Goal: Information Seeking & Learning: Learn about a topic

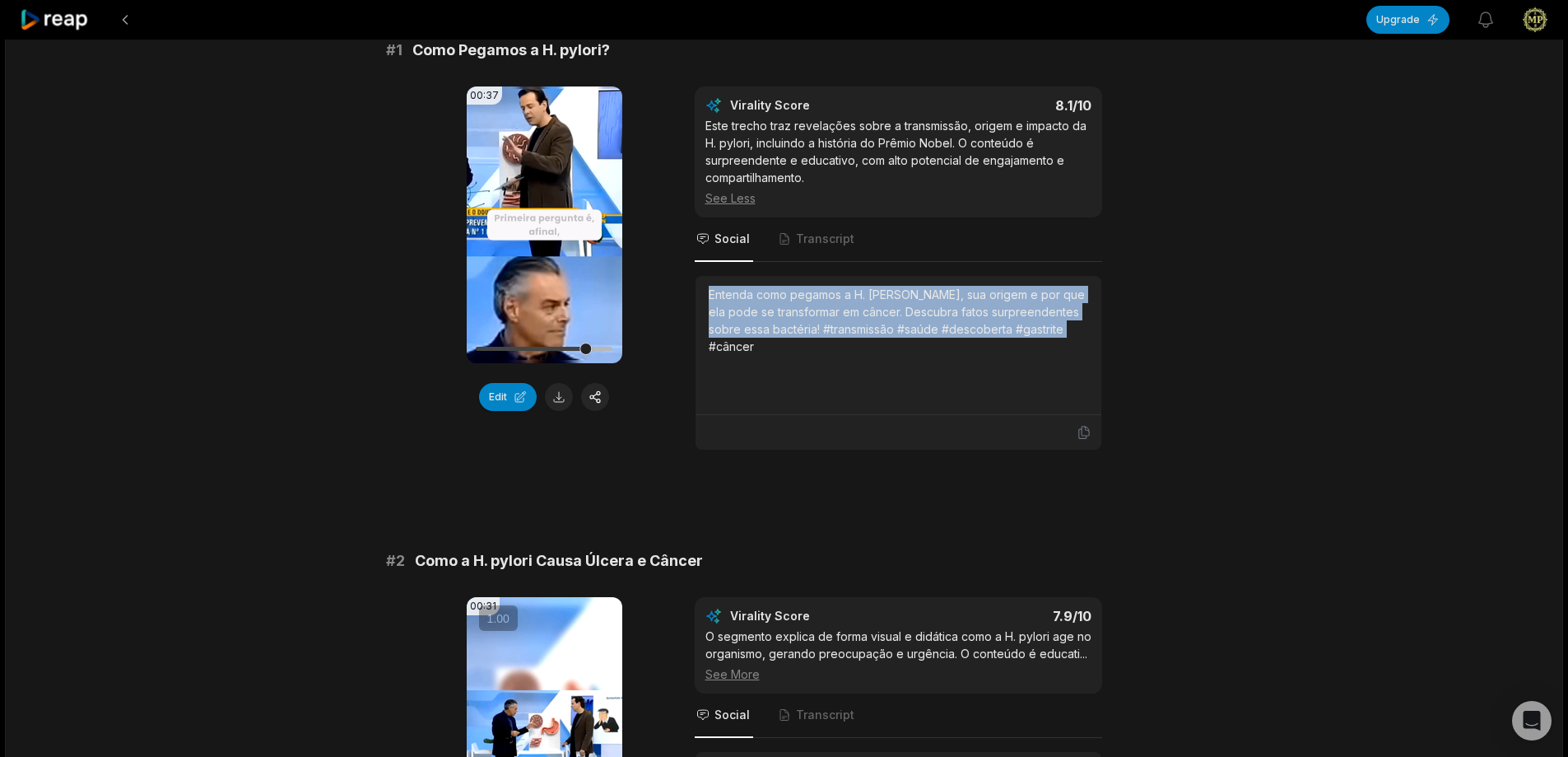
drag, startPoint x: 865, startPoint y: 343, endPoint x: 867, endPoint y: 364, distance: 21.1
click at [865, 343] on div "Entenda como pegamos a H. [PERSON_NAME], sua origem e por que ela pode se trans…" at bounding box center [899, 345] width 380 height 119
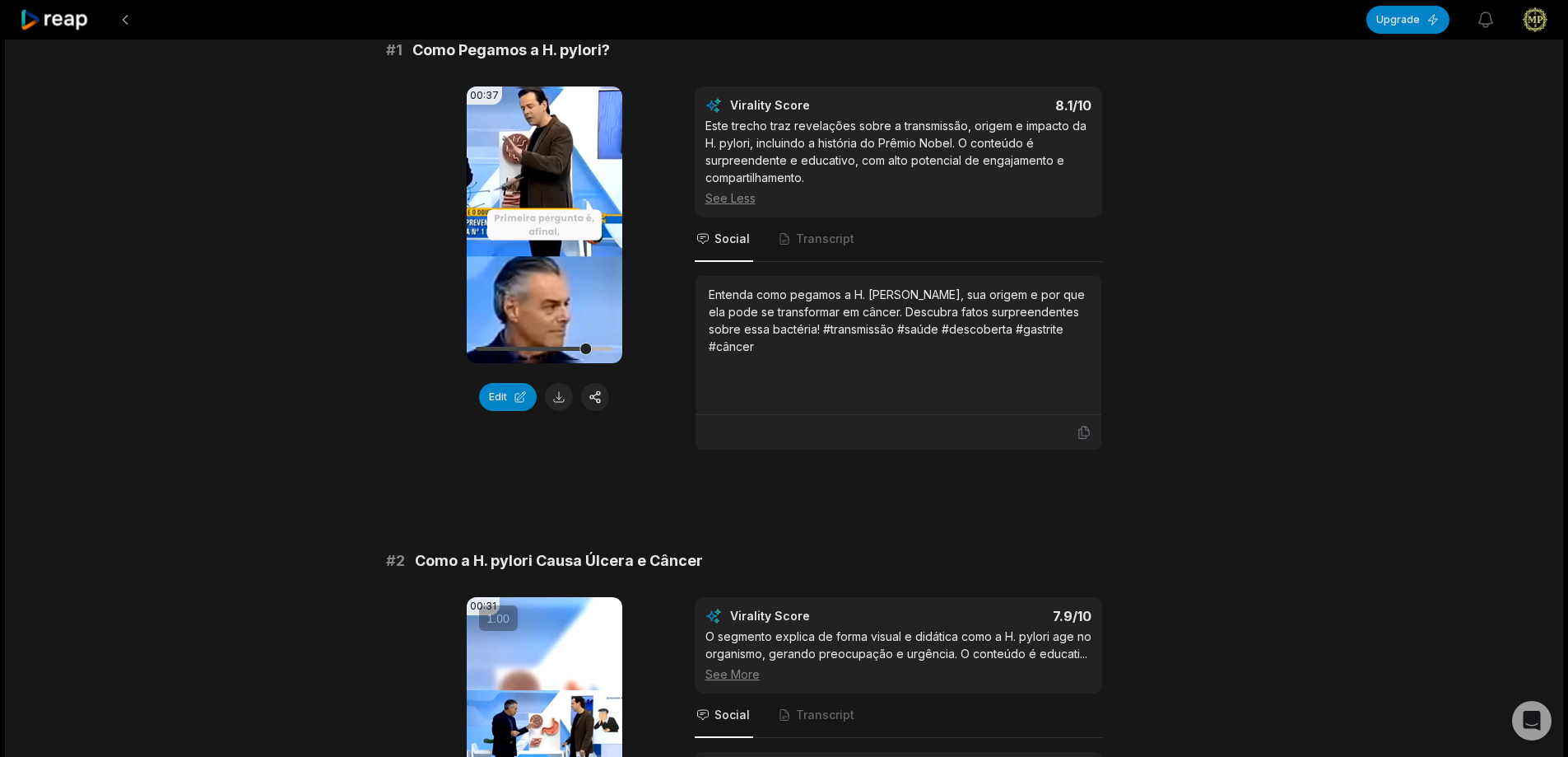
click at [864, 388] on div "Entenda como pegamos a H. [PERSON_NAME], sua origem e por que ela pode se trans…" at bounding box center [899, 345] width 380 height 119
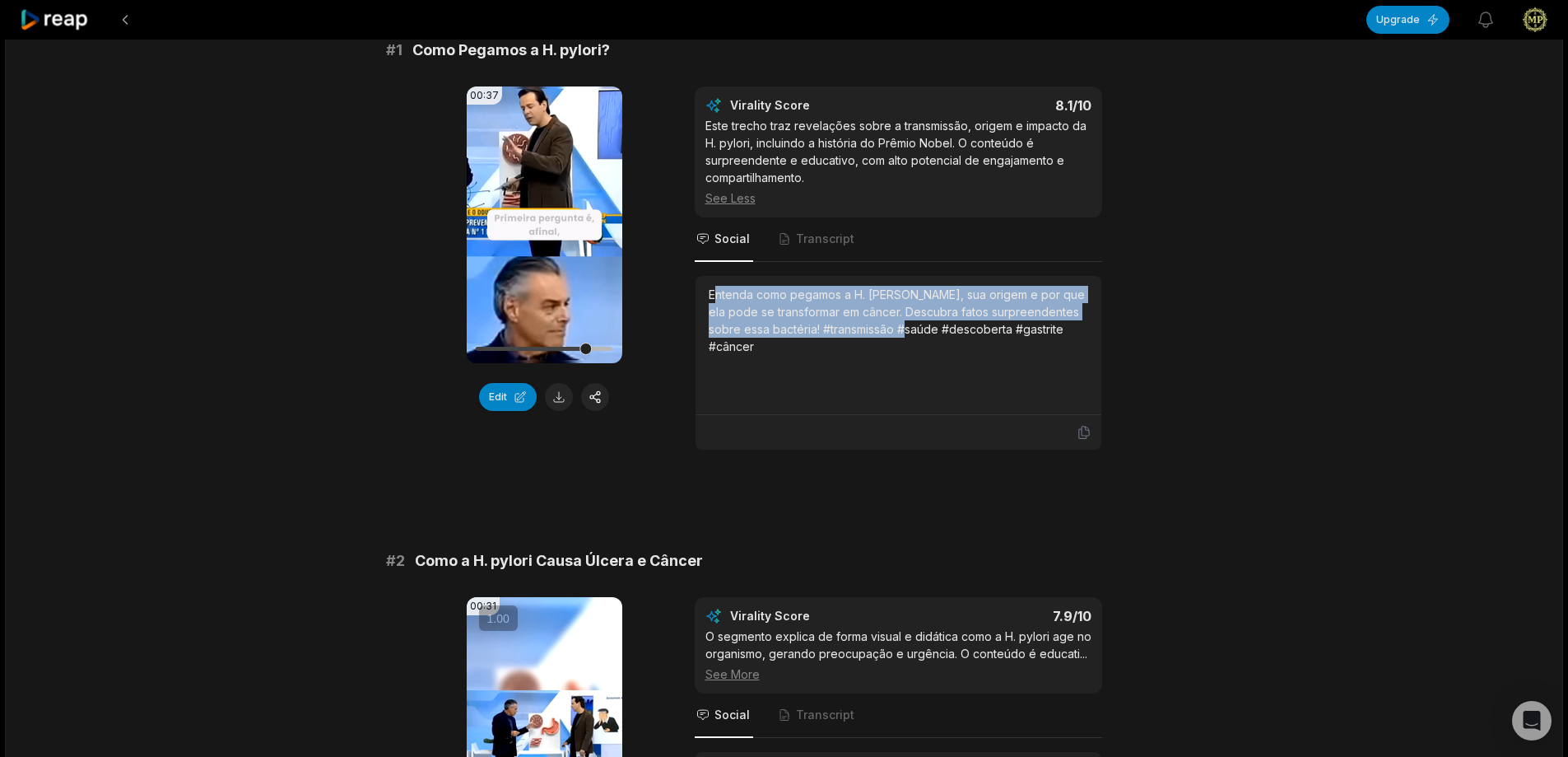
drag, startPoint x: 717, startPoint y: 295, endPoint x: 883, endPoint y: 337, distance: 171.2
click at [883, 337] on div "Entenda como pegamos a H. [PERSON_NAME], sua origem e por que ela pode se trans…" at bounding box center [899, 320] width 380 height 69
click at [881, 369] on div "Entenda como pegamos a H. [PERSON_NAME], sua origem e por que ela pode se trans…" at bounding box center [899, 345] width 380 height 119
drag, startPoint x: 1066, startPoint y: 336, endPoint x: 687, endPoint y: 295, distance: 381.2
click at [687, 295] on div "00:37 Your browser does not support mp4 format. Edit Virality Score 8.1 /10 Est…" at bounding box center [784, 269] width 797 height 364
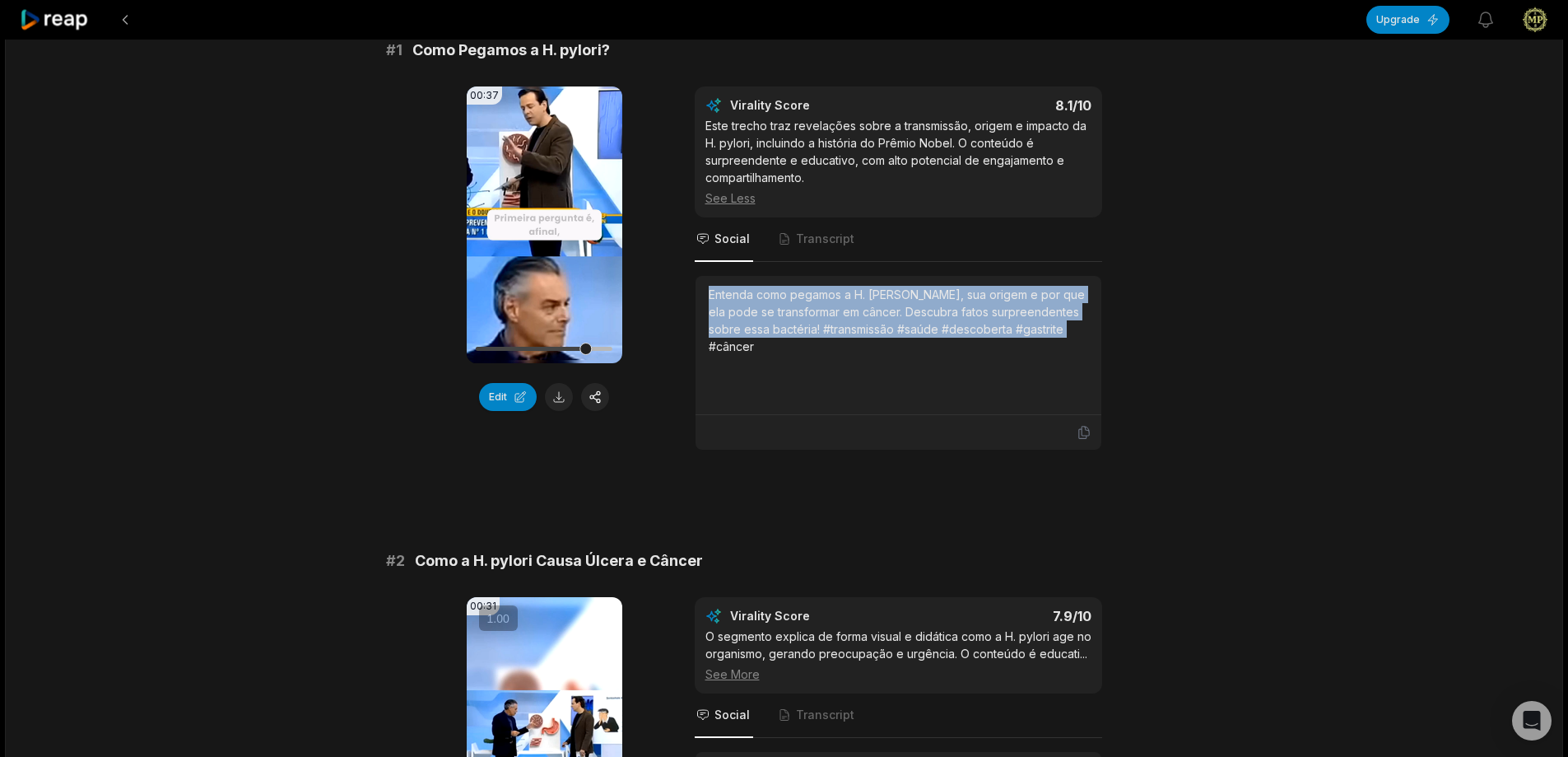
copy div "Entenda como pegamos a H. [PERSON_NAME], sua origem e por que ela pode se trans…"
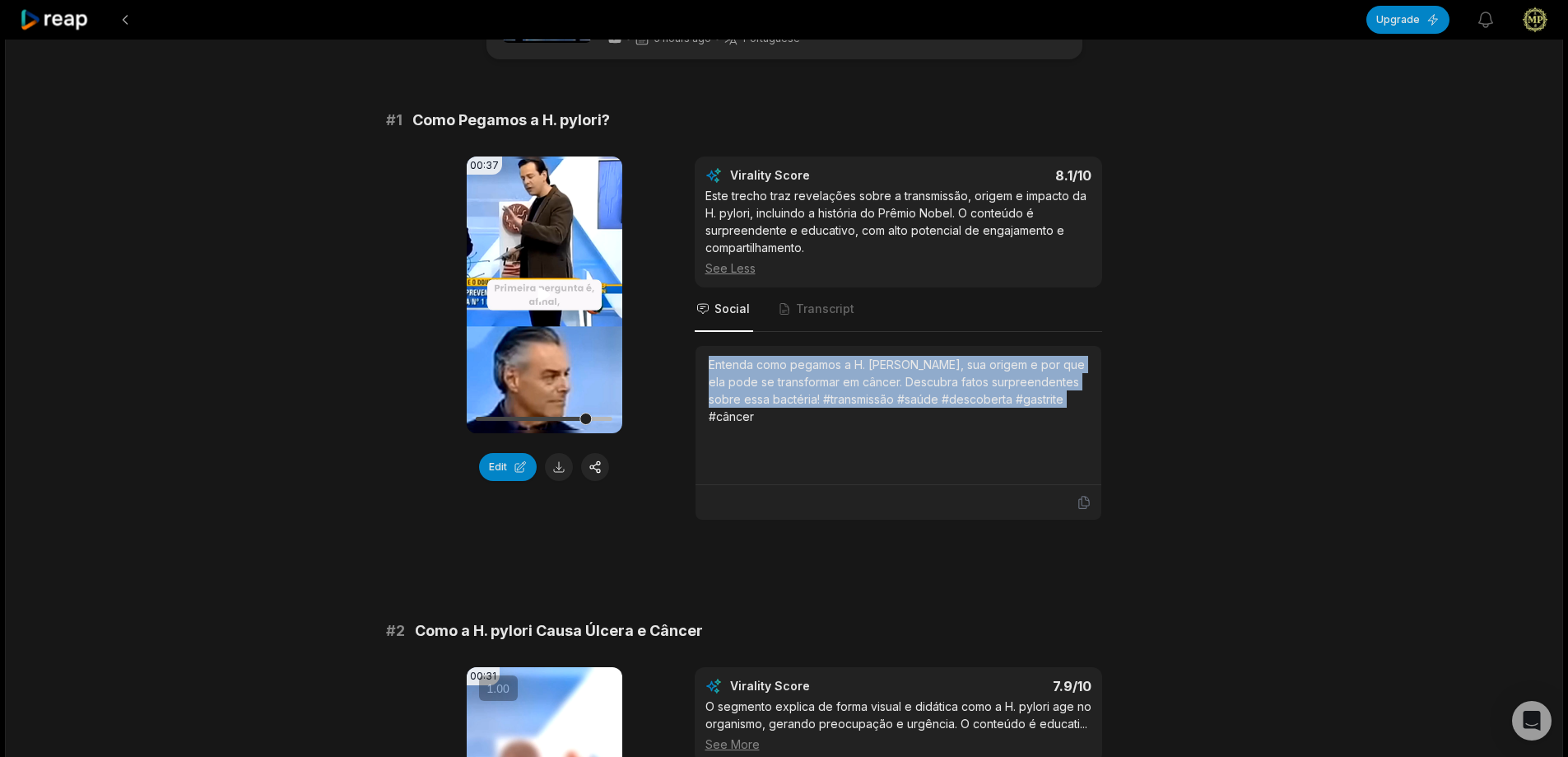
scroll to position [494, 0]
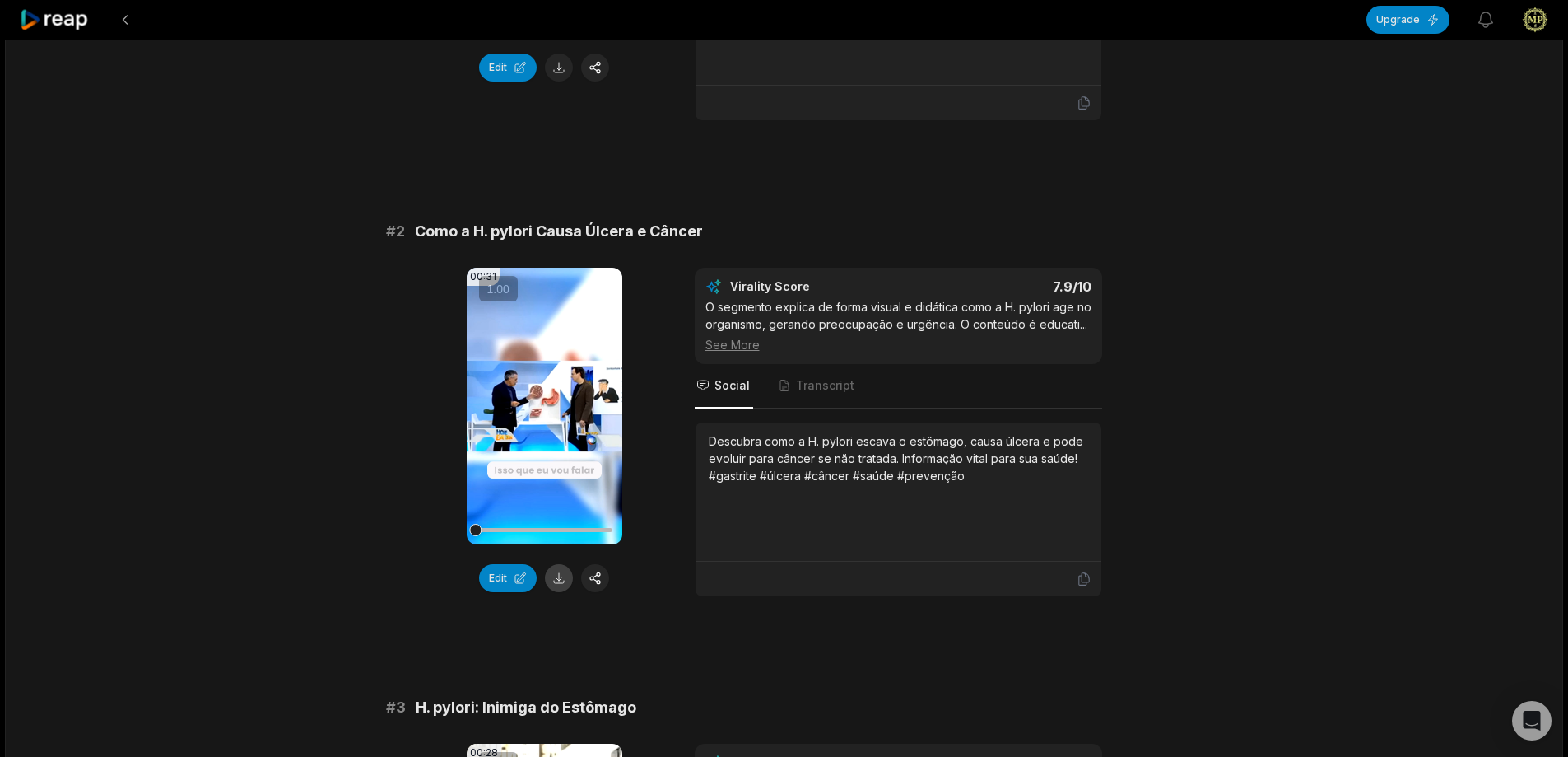
click at [554, 577] on button at bounding box center [559, 578] width 28 height 28
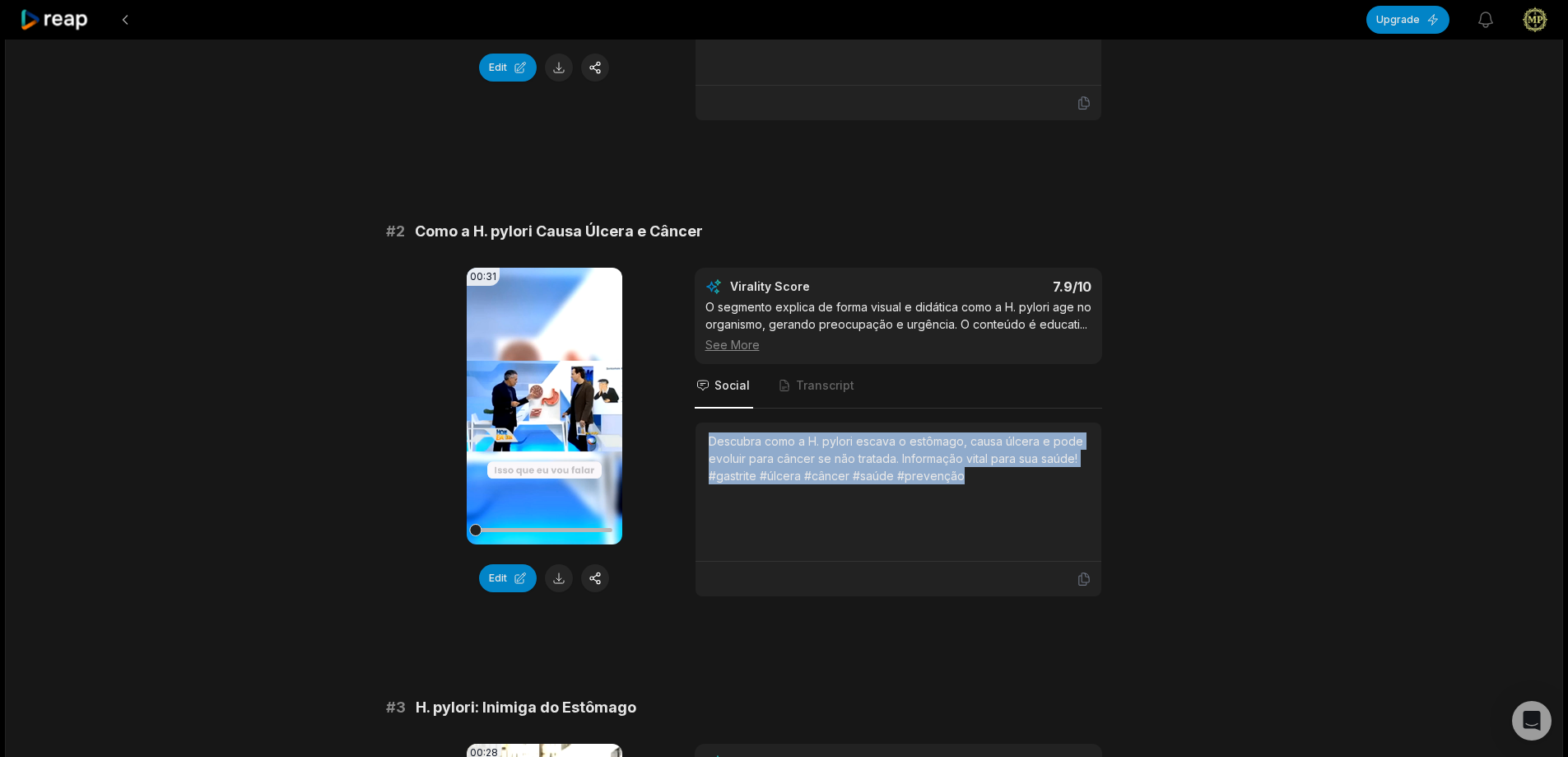
drag, startPoint x: 707, startPoint y: 440, endPoint x: 999, endPoint y: 478, distance: 294.5
click at [999, 478] on div "Descubra como a H. pylori escava o estômago, causa úlcera e pode evoluir para c…" at bounding box center [898, 492] width 406 height 139
copy div "Descubra como a H. pylori escava o estômago, causa úlcera e pode evoluir para c…"
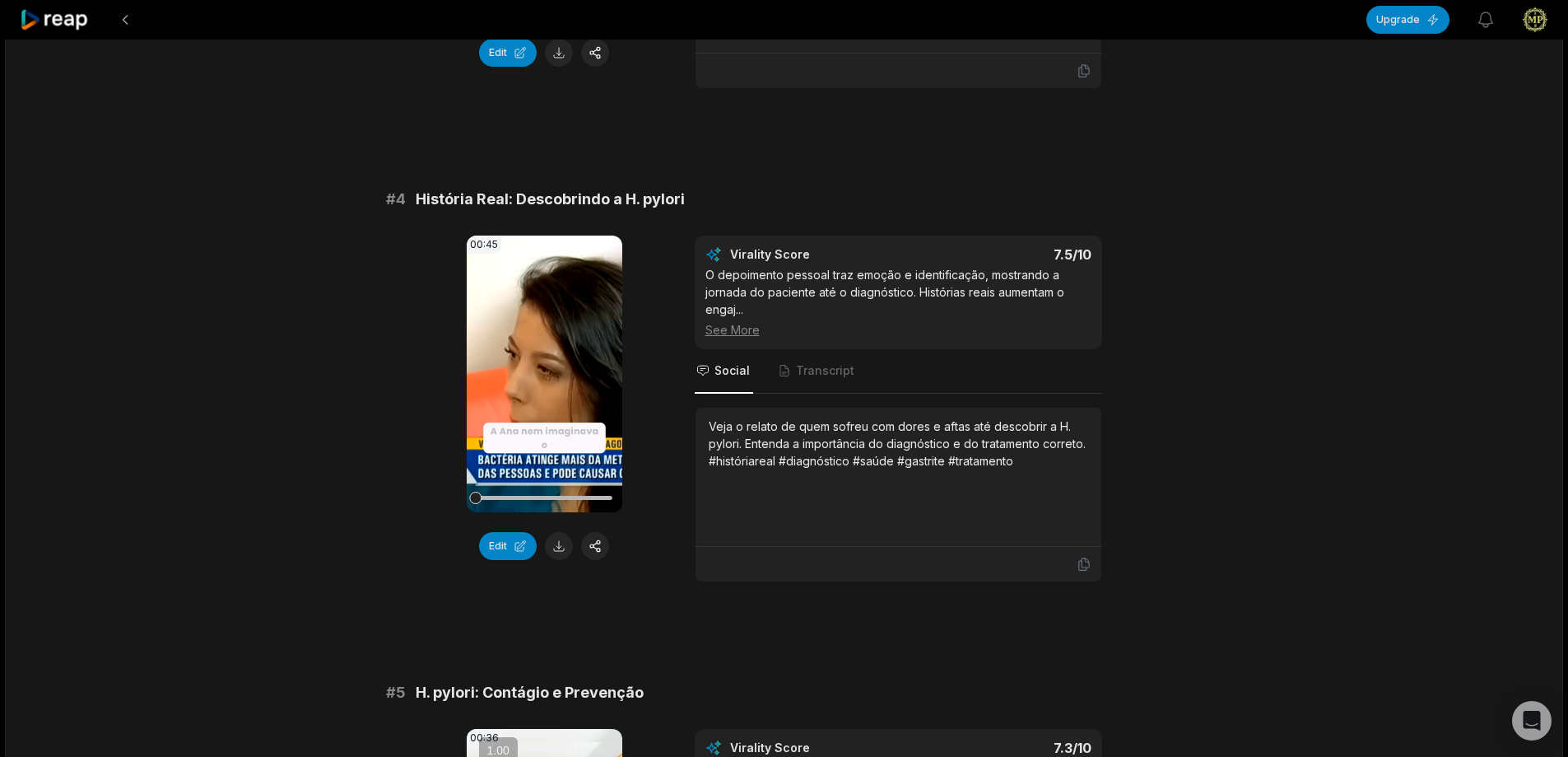
scroll to position [1565, 0]
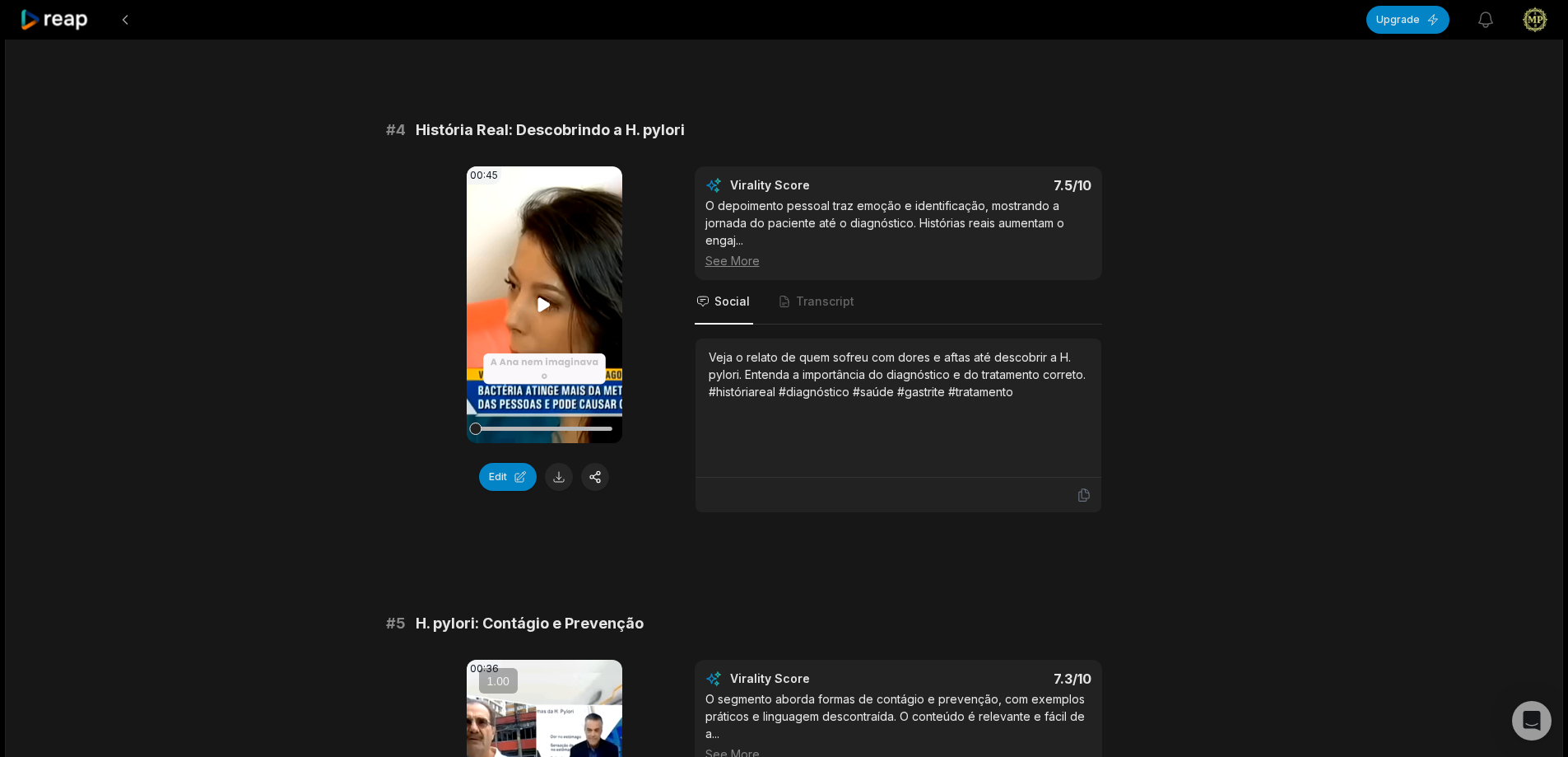
click at [565, 301] on video "Your browser does not support mp4 format." at bounding box center [544, 305] width 156 height 277
click at [564, 476] on button at bounding box center [559, 476] width 28 height 28
click at [534, 295] on video "Your browser does not support mp4 format." at bounding box center [544, 305] width 156 height 277
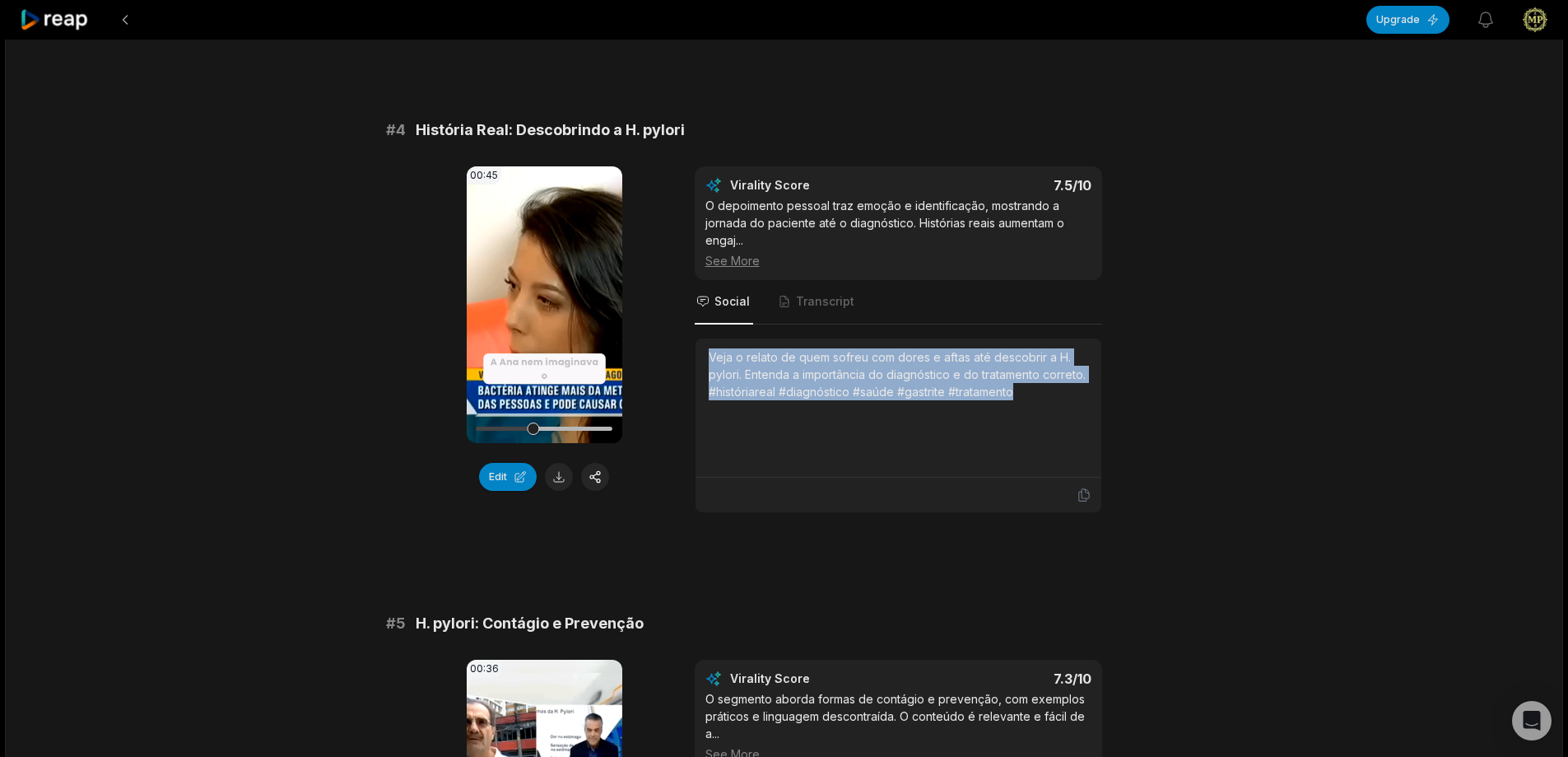
drag, startPoint x: 709, startPoint y: 360, endPoint x: 1130, endPoint y: 424, distance: 425.8
click at [1130, 424] on div "00:45 Your browser does not support mp4 format. Edit Virality Score 7.5 /10 O d…" at bounding box center [784, 340] width 797 height 347
copy div "Veja o relato de quem sofreu com dores e aftas até descobrir a H. pylori. Enten…"
